Goal: Information Seeking & Learning: Check status

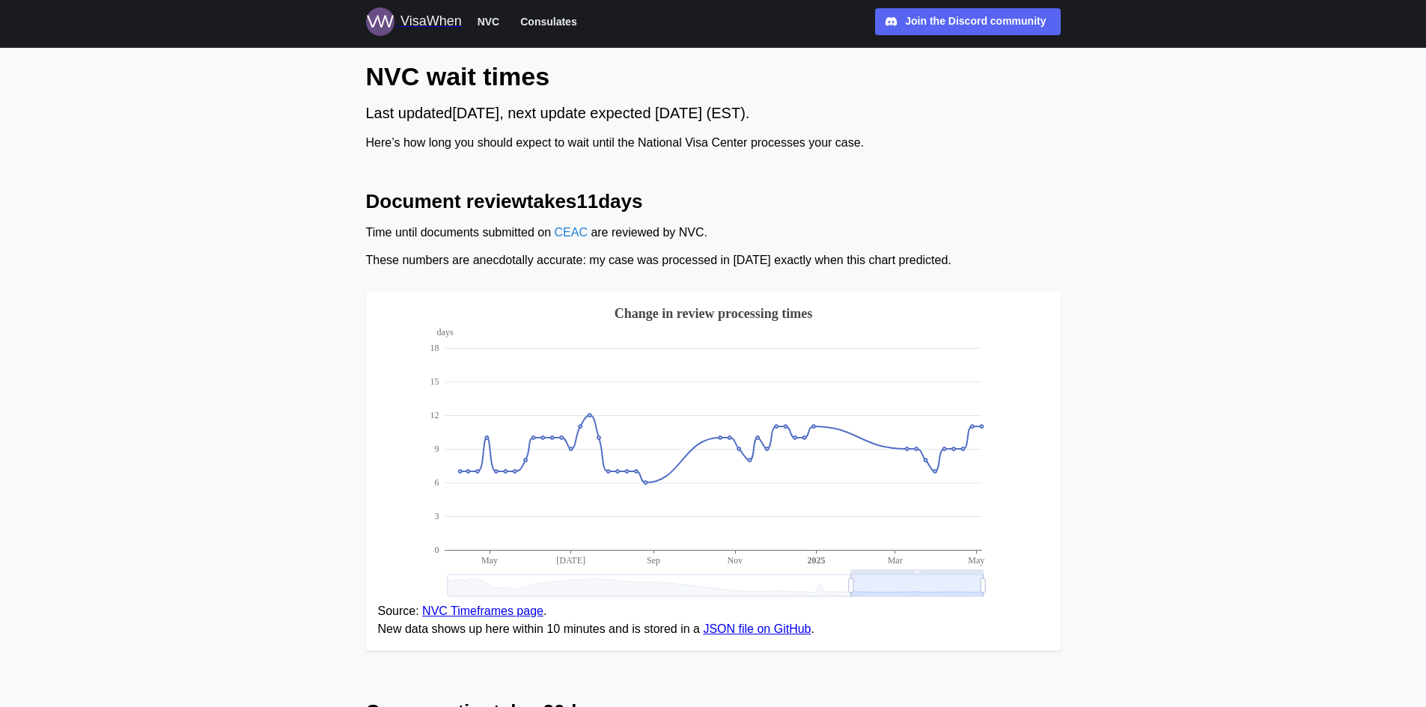
click at [551, 16] on span "Consulates" at bounding box center [548, 22] width 56 height 18
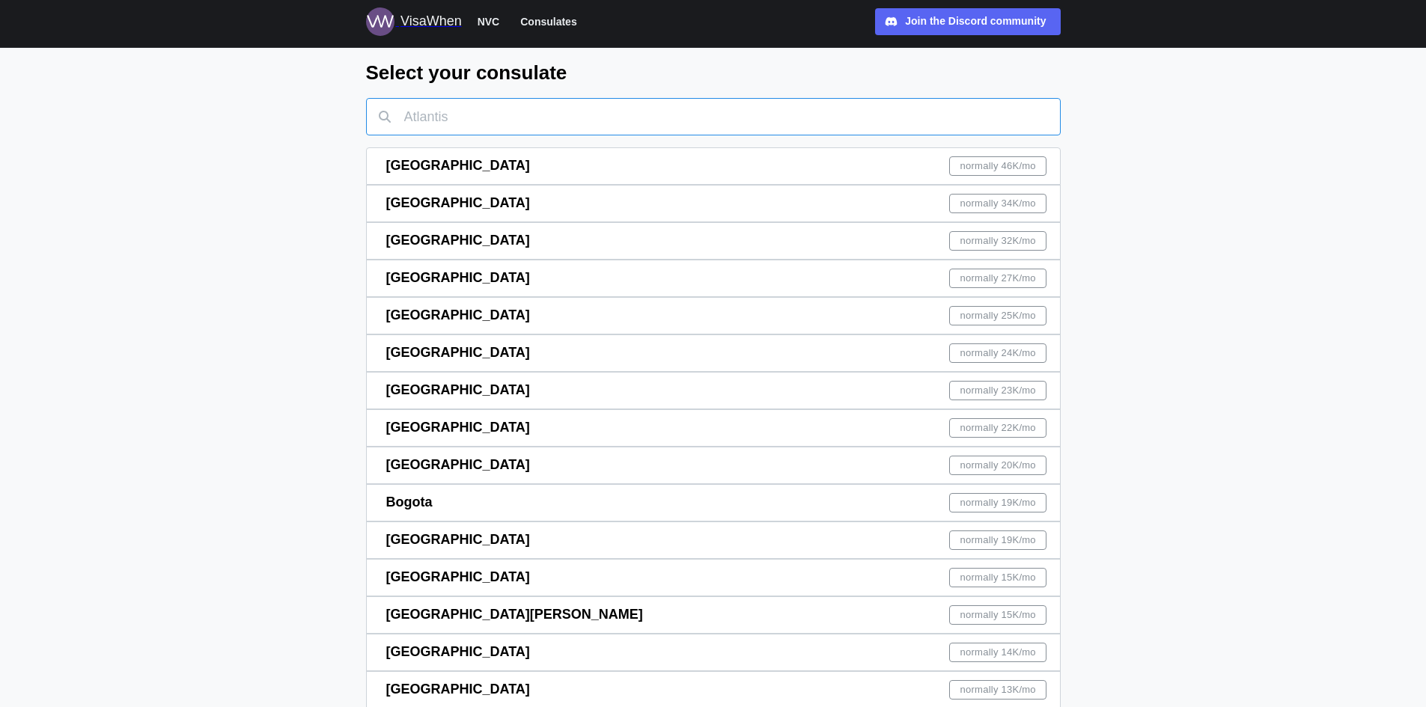
click at [451, 113] on input "text" at bounding box center [713, 116] width 695 height 37
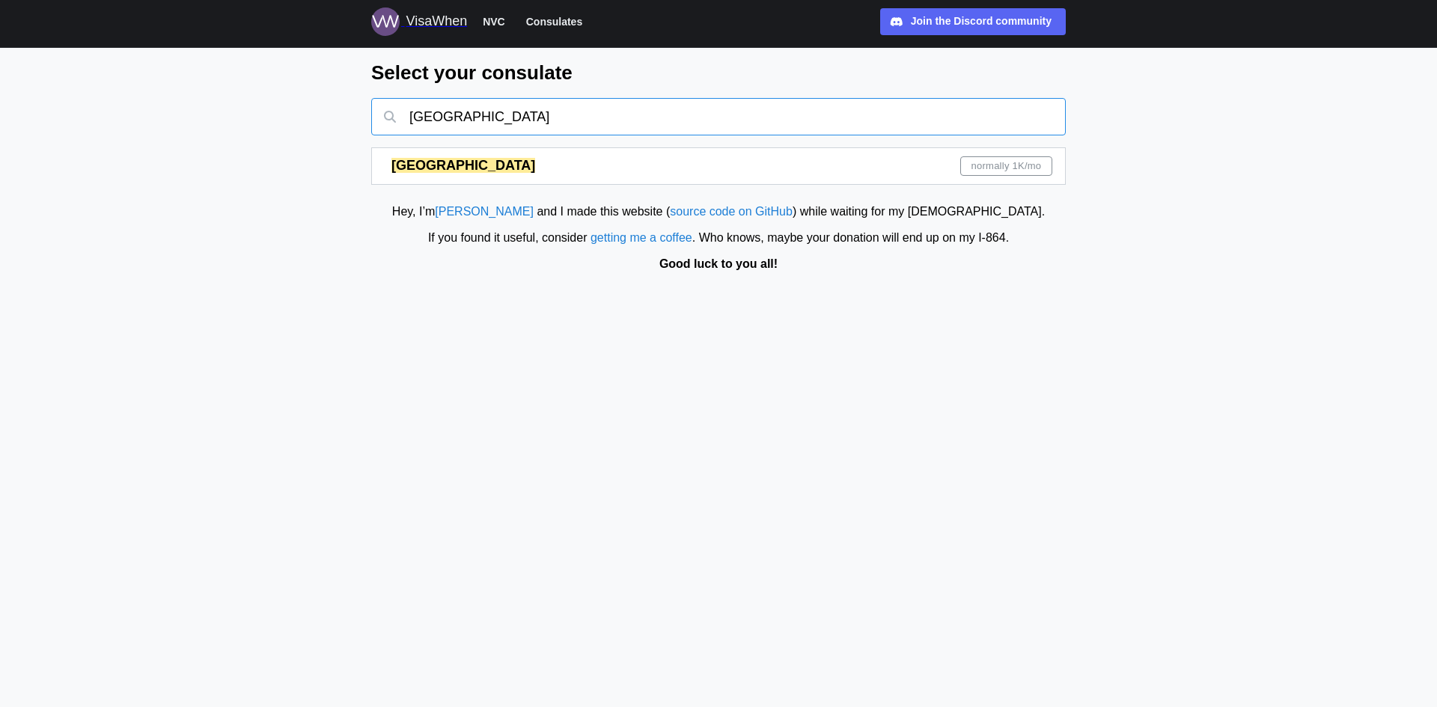
type input "[GEOGRAPHIC_DATA]"
click at [1013, 164] on span "normally 1K /mo" at bounding box center [1007, 166] width 70 height 18
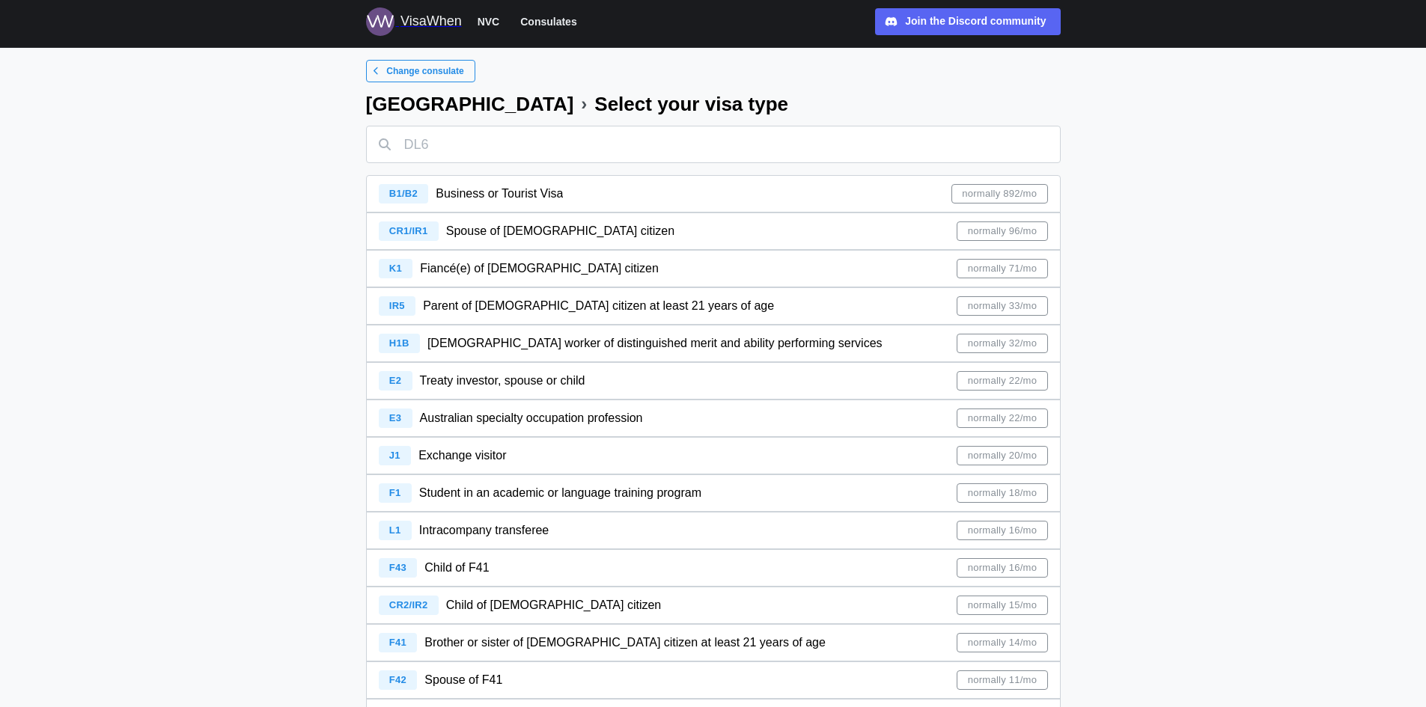
click at [431, 302] on span "Parent of [DEMOGRAPHIC_DATA] citizen at least 21 years of age" at bounding box center [598, 305] width 351 height 13
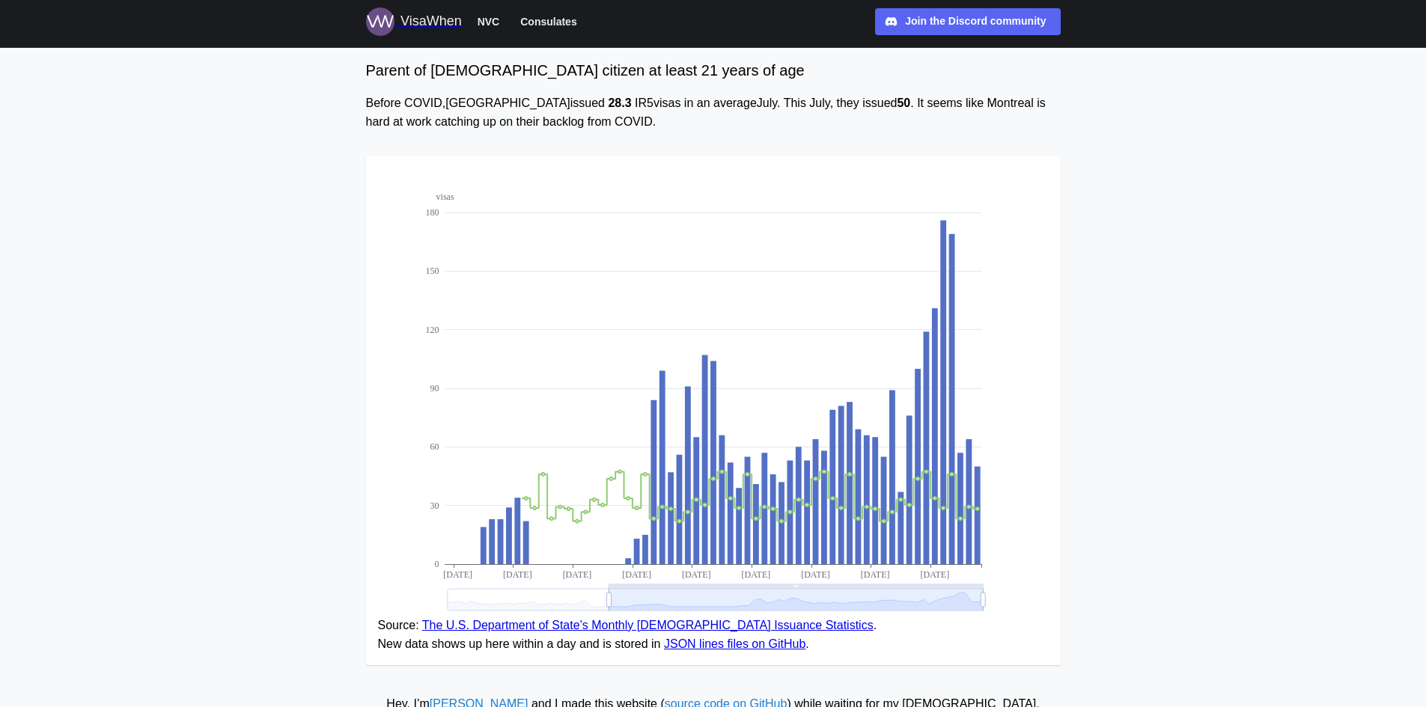
scroll to position [157, 0]
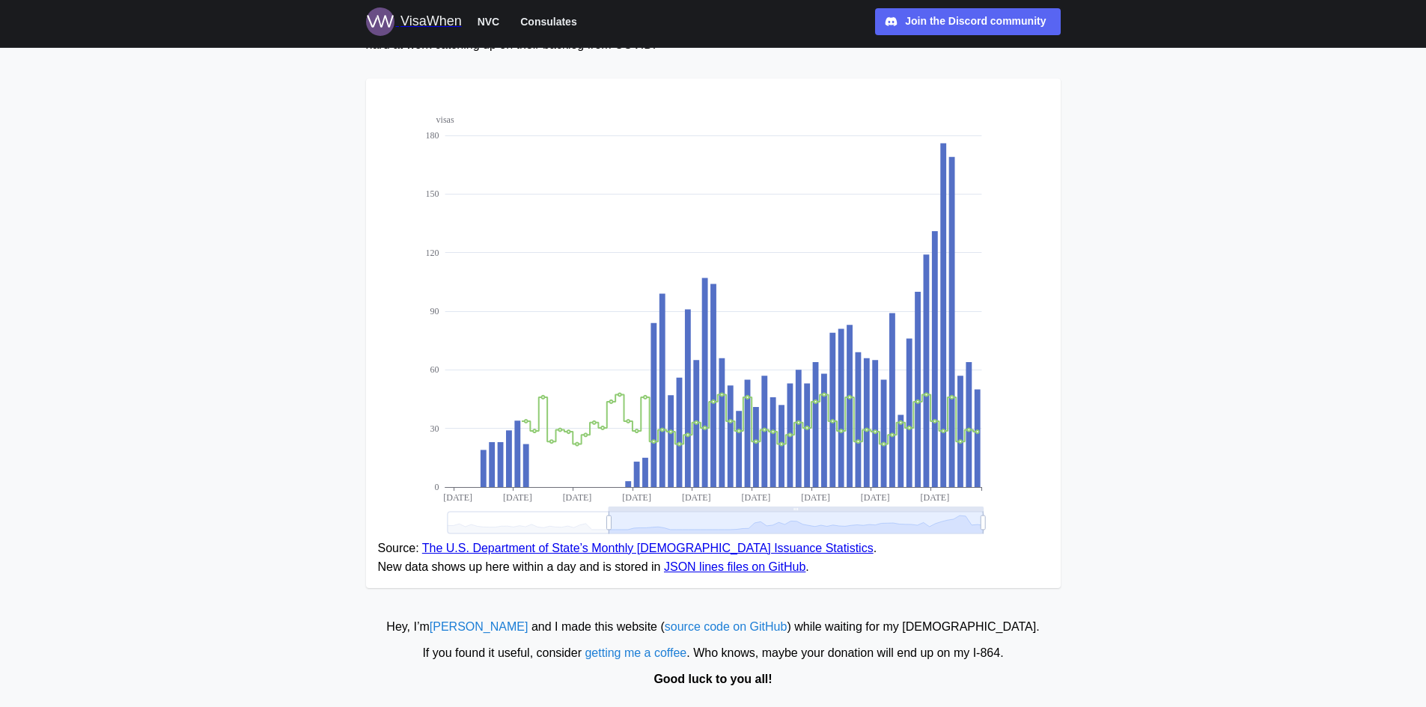
click at [589, 544] on link "The U.S. Department of State’s Monthly [DEMOGRAPHIC_DATA] Issuance Statistics" at bounding box center [647, 548] width 451 height 13
